Goal: Task Accomplishment & Management: Use online tool/utility

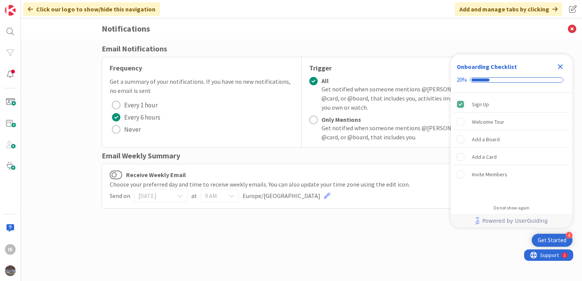
click at [561, 66] on icon "Close Checklist" at bounding box center [560, 66] width 5 height 5
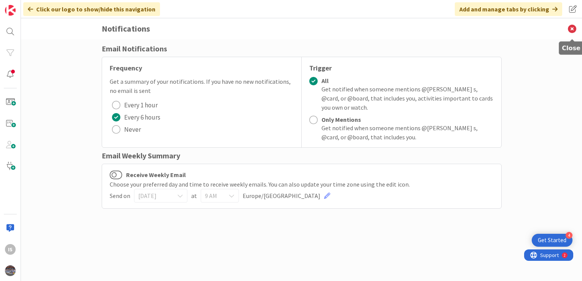
click at [575, 31] on icon at bounding box center [573, 28] width 20 height 21
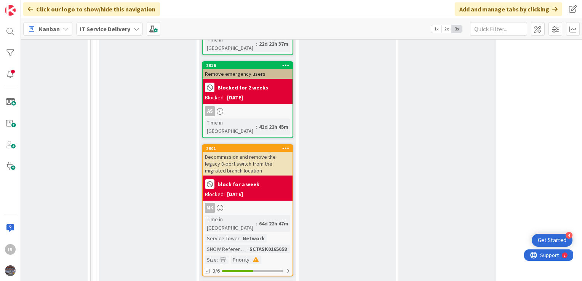
scroll to position [1390, 436]
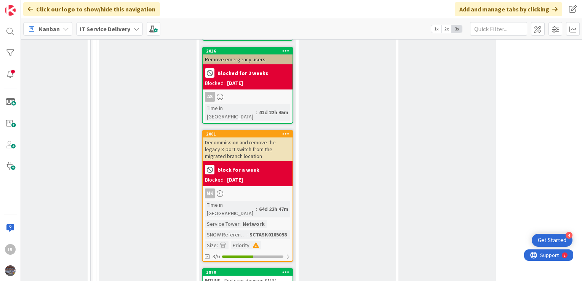
click at [251, 276] on div "INTUNE - End user devices SMB1 disable" at bounding box center [248, 284] width 90 height 17
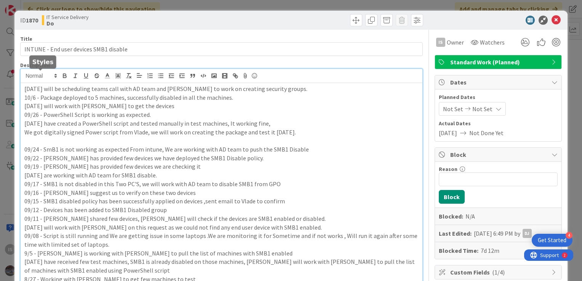
click at [24, 77] on div "IS [PERSON_NAME] s just joined [DATE] will be scheduling teams call with AD tea…" at bounding box center [222, 228] width 402 height 318
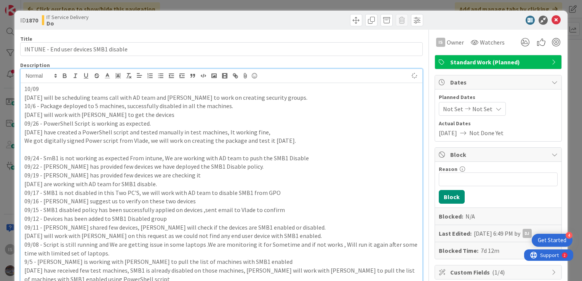
click at [41, 85] on p "10/09" at bounding box center [221, 89] width 395 height 9
click at [552, 20] on icon at bounding box center [556, 20] width 9 height 9
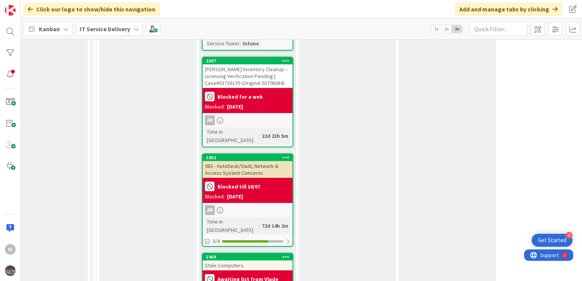
scroll to position [1691, 436]
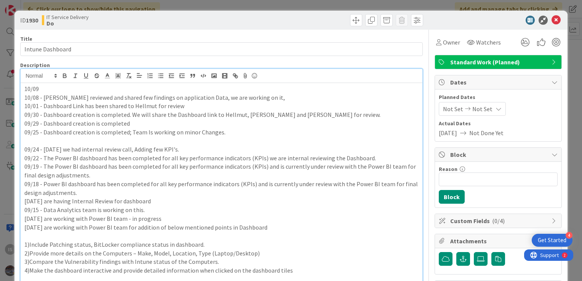
click at [45, 85] on p "10/09" at bounding box center [221, 89] width 395 height 9
click at [46, 92] on p "10/09 -" at bounding box center [221, 89] width 395 height 9
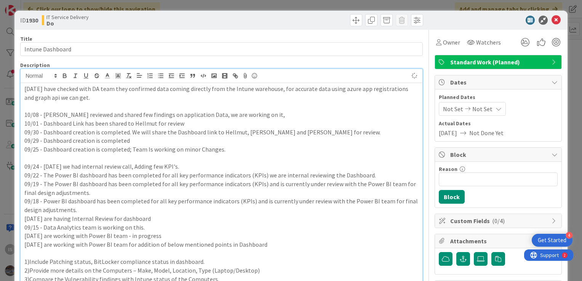
click at [25, 109] on p at bounding box center [221, 106] width 395 height 9
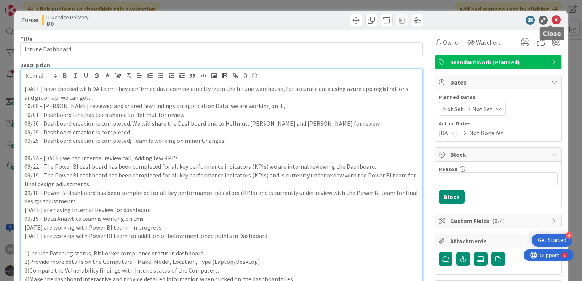
click at [552, 21] on icon at bounding box center [556, 20] width 9 height 9
